Goal: Navigation & Orientation: Find specific page/section

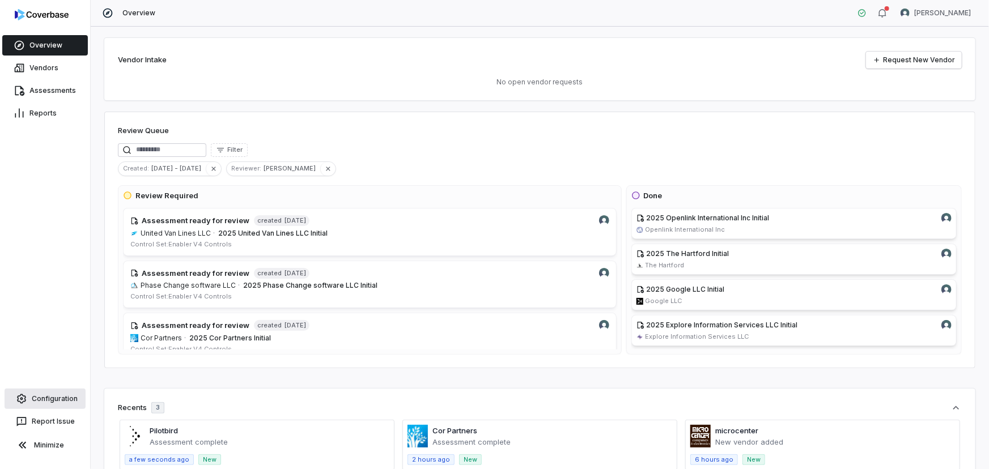
click at [51, 404] on link "Configuration" at bounding box center [45, 399] width 81 height 20
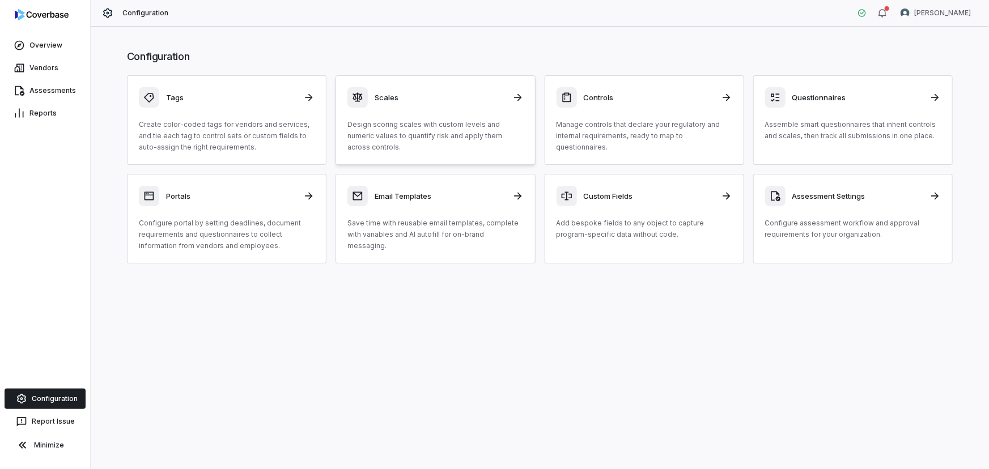
click at [383, 123] on p "Design scoring scales with custom levels and numeric values to quantify risk an…" at bounding box center [436, 136] width 176 height 34
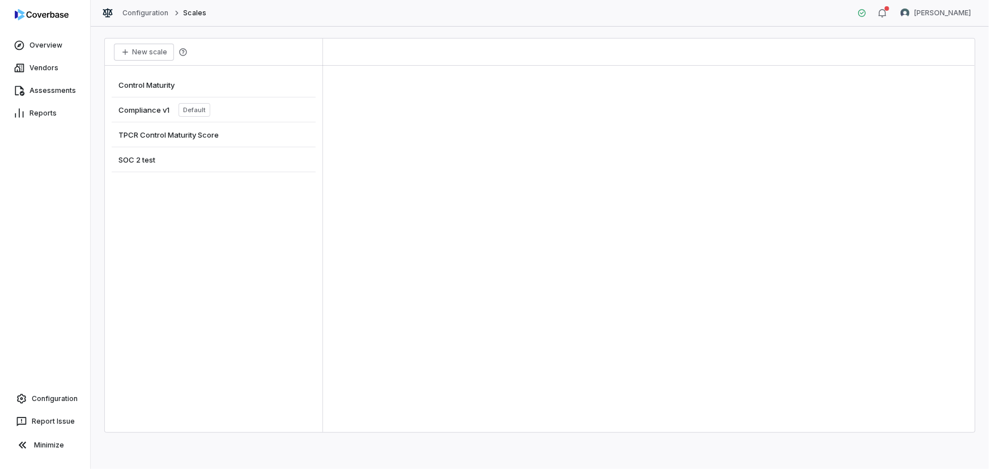
click at [151, 111] on span "Compliance v1" at bounding box center [143, 110] width 51 height 10
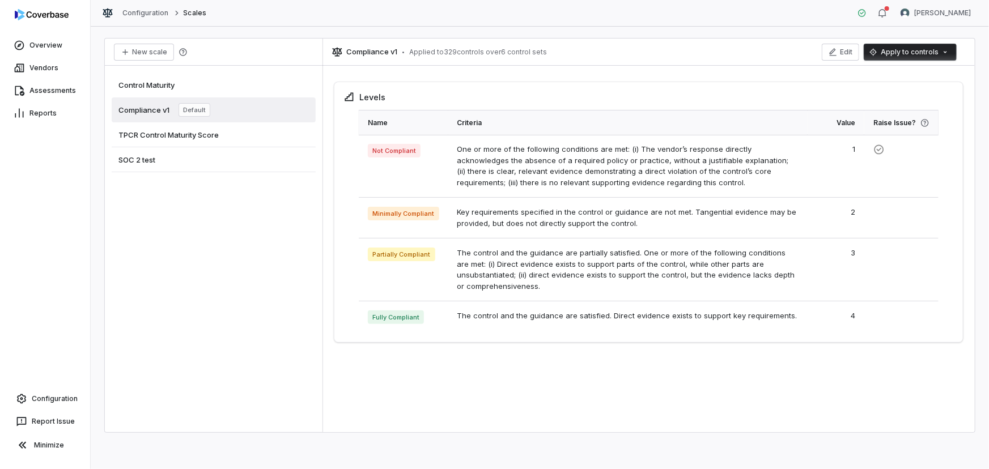
click at [154, 122] on div "TPCR Control Maturity Score" at bounding box center [214, 134] width 204 height 25
